Goal: Transaction & Acquisition: Purchase product/service

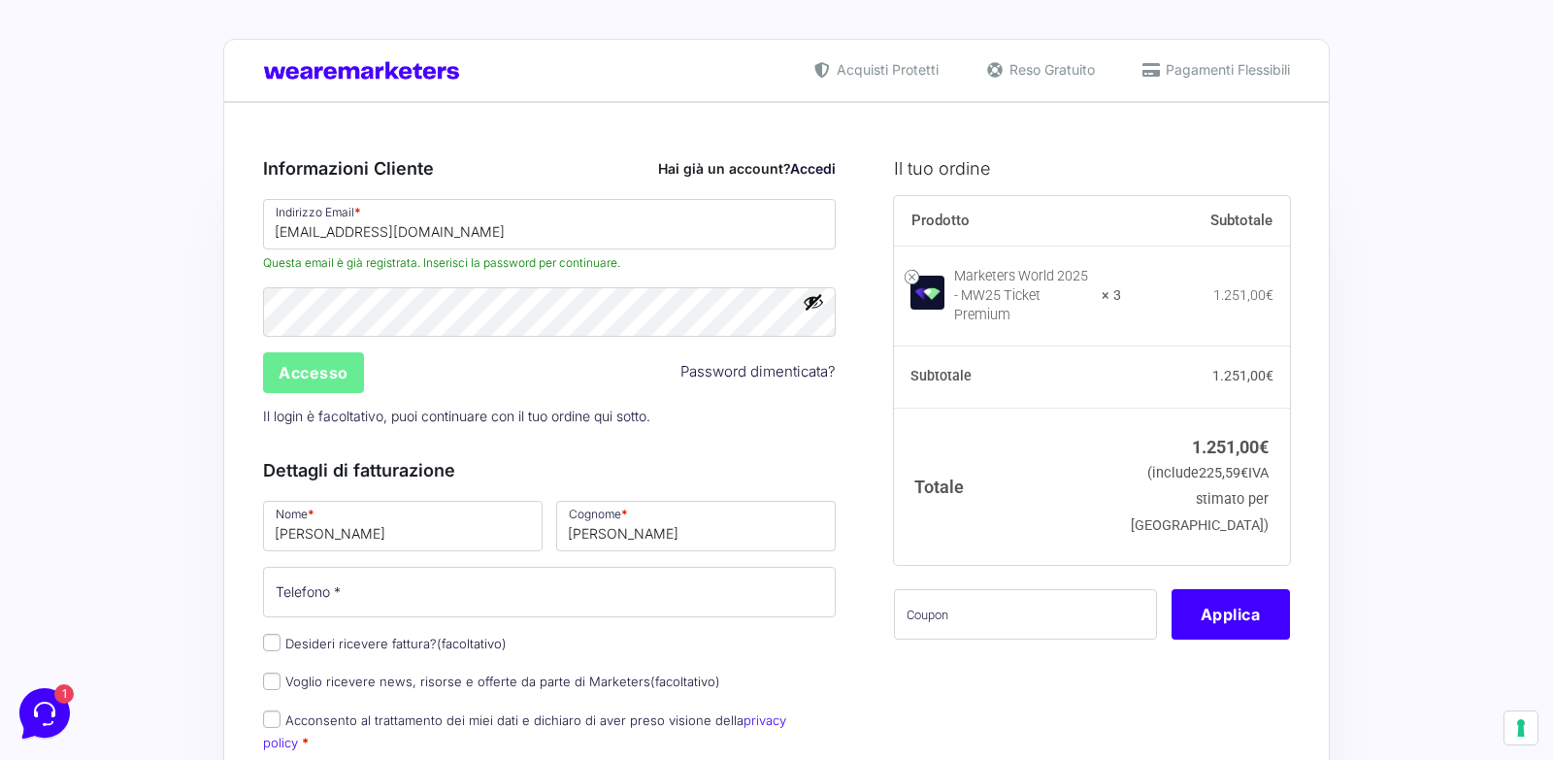
drag, startPoint x: 815, startPoint y: 72, endPoint x: 814, endPoint y: 100, distance: 28.2
click at [814, 100] on div "Acquisti Protetti Reso Gratuito Pagamenti Flessibili" at bounding box center [776, 70] width 1106 height 63
click at [1156, 57] on div "Acquisti Protetti Reso Gratuito Pagamenti Flessibili" at bounding box center [776, 70] width 1106 height 63
drag, startPoint x: 784, startPoint y: 57, endPoint x: 1307, endPoint y: 78, distance: 523.4
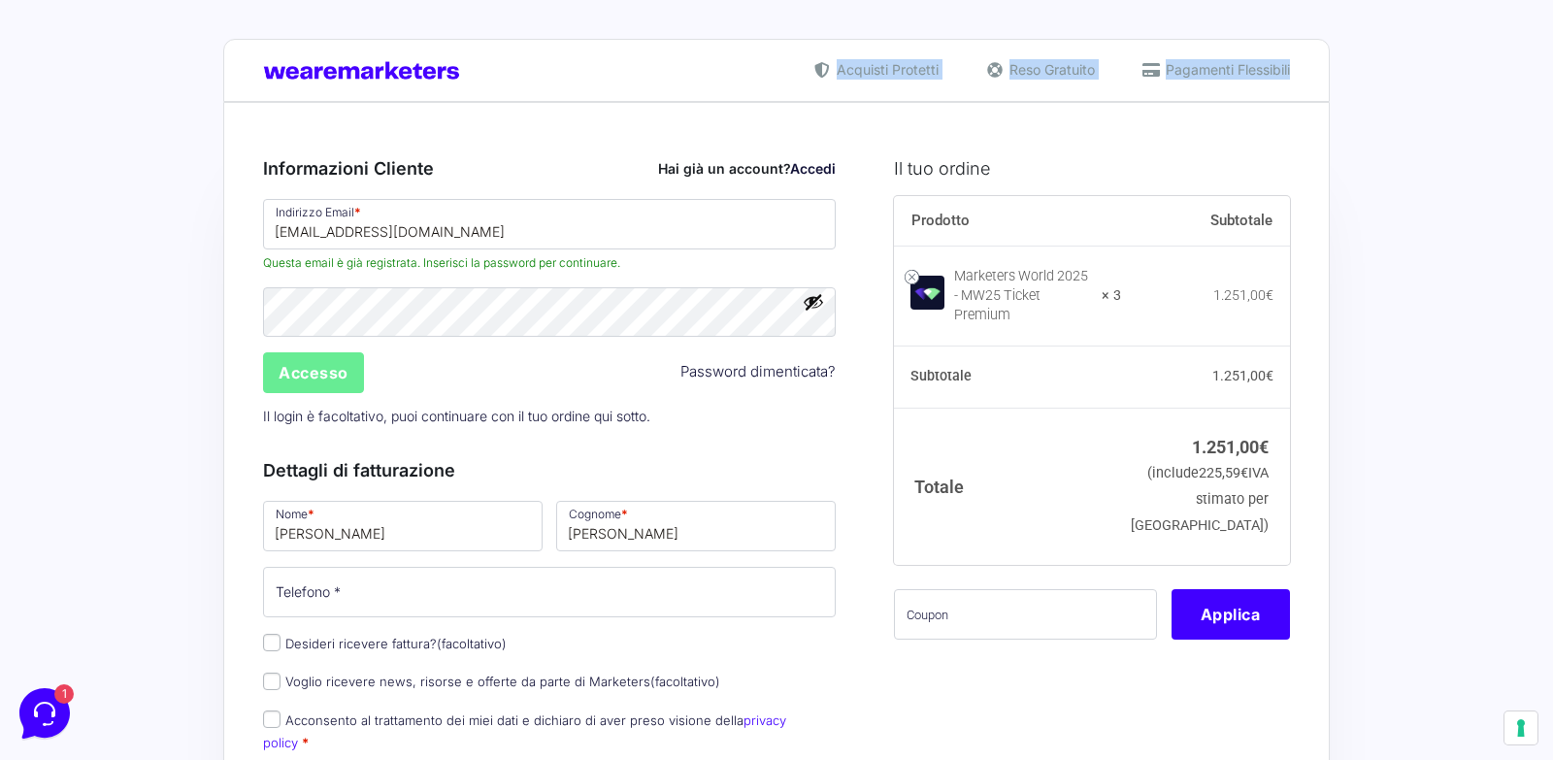
click at [1307, 78] on div "Acquisti Protetti Reso Gratuito Pagamenti Flessibili" at bounding box center [776, 70] width 1106 height 63
drag, startPoint x: 1307, startPoint y: 78, endPoint x: 771, endPoint y: 71, distance: 535.7
click at [771, 71] on div "Acquisti Protetti Reso Gratuito Pagamenti Flessibili" at bounding box center [776, 70] width 1106 height 63
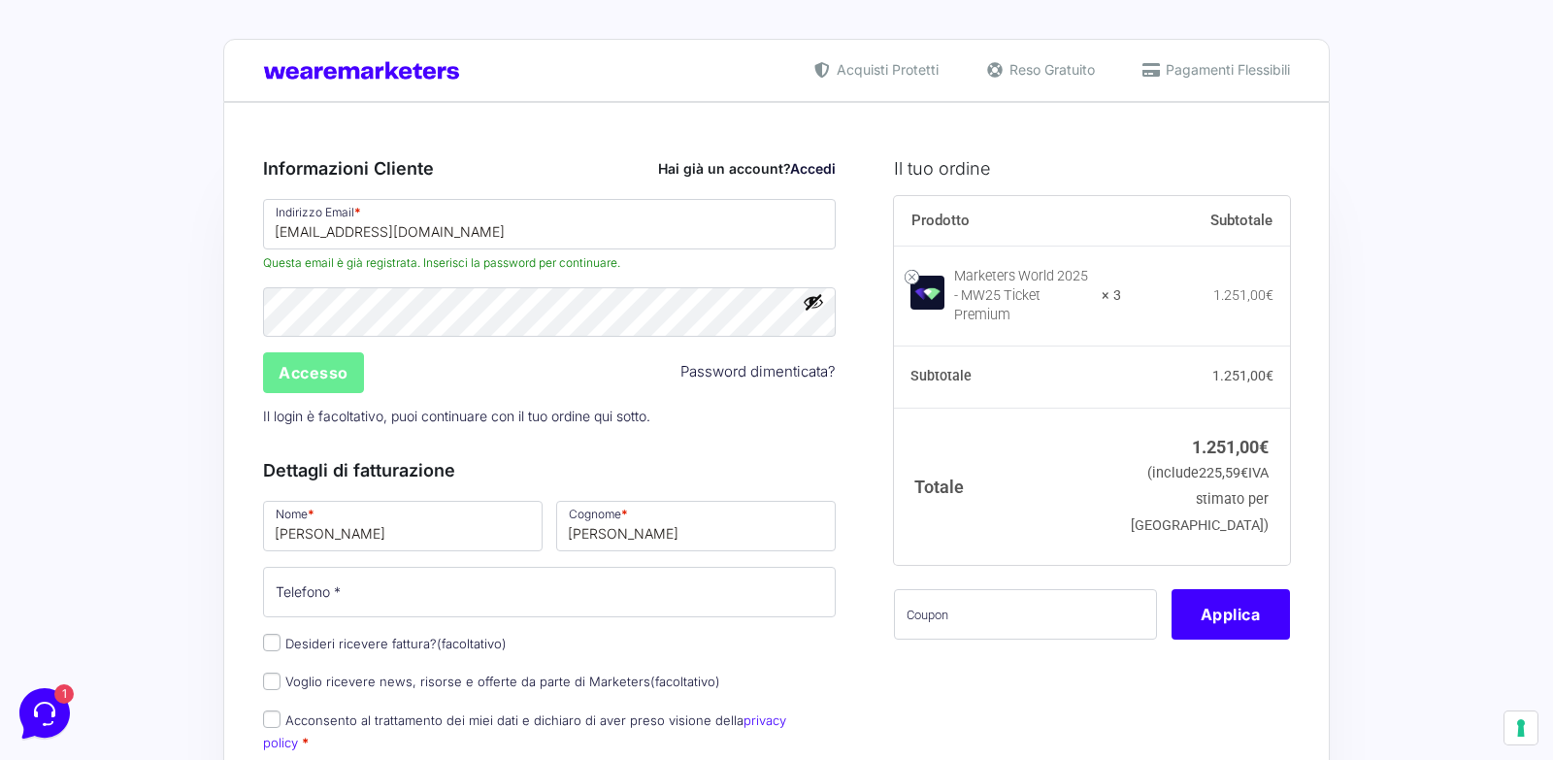
click at [907, 70] on span "Acquisti Protetti" at bounding box center [885, 69] width 107 height 20
drag, startPoint x: 907, startPoint y: 70, endPoint x: 873, endPoint y: 70, distance: 34.0
click at [873, 70] on span "Acquisti Protetti" at bounding box center [885, 69] width 107 height 20
copy span "Acquisti Protetti"
click at [1013, 57] on div "Acquisti Protetti Reso Gratuito Pagamenti Flessibili" at bounding box center [776, 70] width 1106 height 63
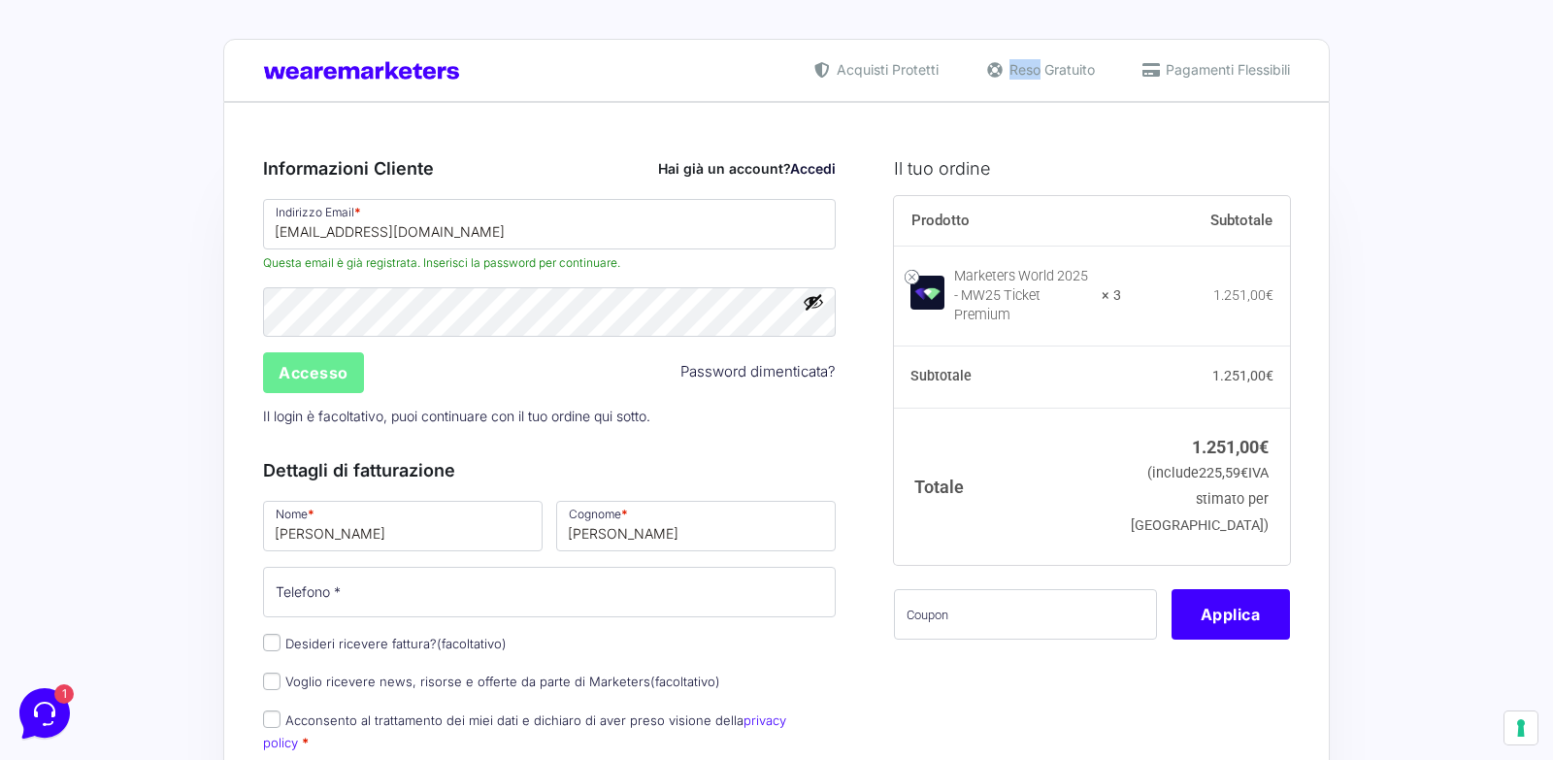
drag, startPoint x: 1013, startPoint y: 57, endPoint x: 1048, endPoint y: 57, distance: 34.9
click at [1048, 57] on div "Acquisti Protetti Reso Gratuito Pagamenti Flessibili" at bounding box center [776, 70] width 1106 height 63
click at [1060, 62] on span "Reso Gratuito" at bounding box center [1049, 69] width 90 height 20
drag, startPoint x: 1060, startPoint y: 62, endPoint x: 1015, endPoint y: 65, distance: 44.7
click at [1015, 65] on span "Reso Gratuito" at bounding box center [1049, 69] width 90 height 20
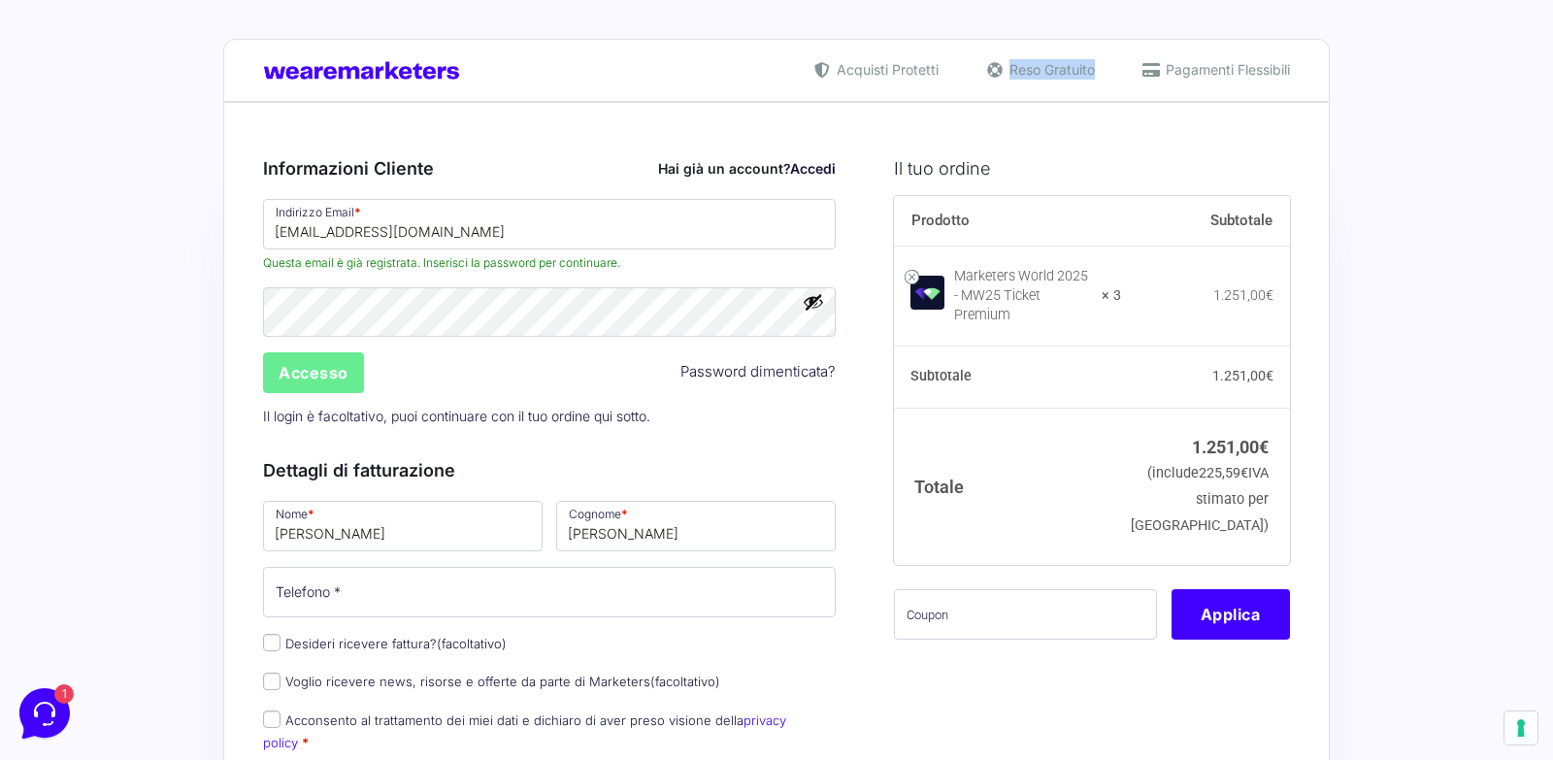
copy span "Reso Gratuito"
click at [1205, 65] on span "Pagamenti Flessibili" at bounding box center [1225, 69] width 129 height 20
drag, startPoint x: 1205, startPoint y: 65, endPoint x: 1248, endPoint y: 65, distance: 42.7
click at [1248, 65] on span "Pagamenti Flessibili" at bounding box center [1225, 69] width 129 height 20
copy span "Pagamenti Flessibili"
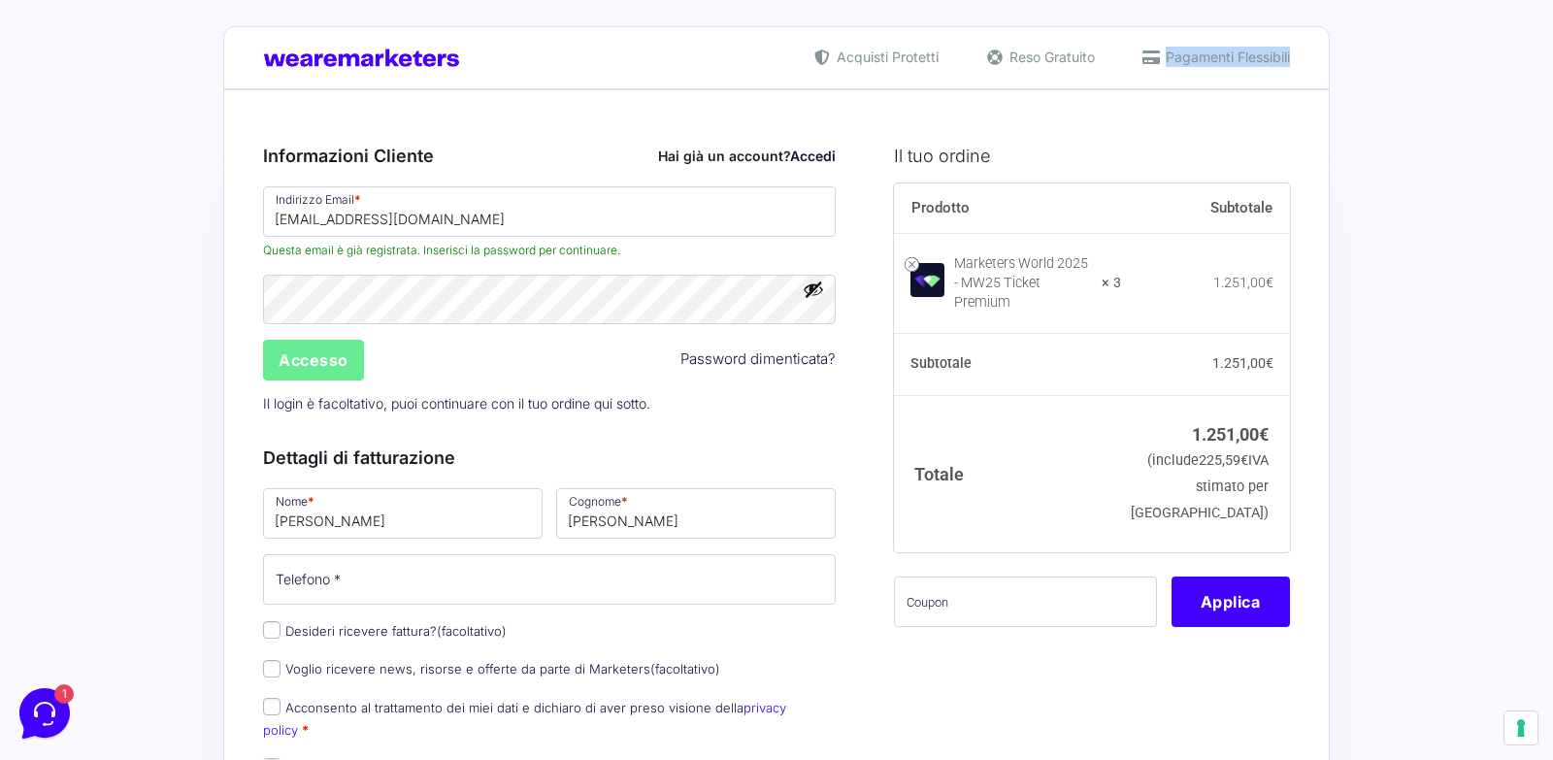
scroll to position [14, 0]
